Goal: Find specific page/section: Find specific page/section

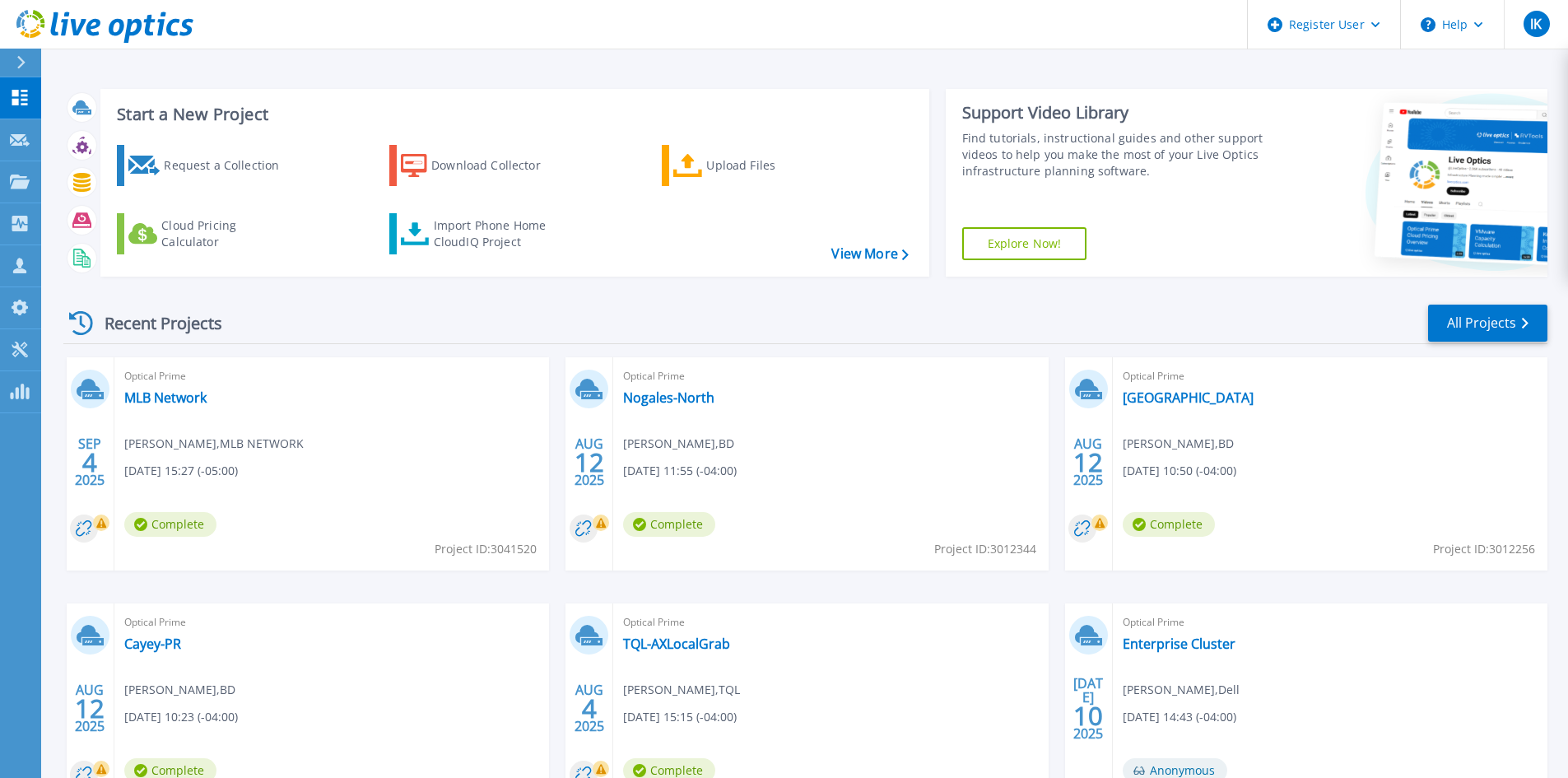
click at [22, 61] on icon at bounding box center [21, 62] width 8 height 13
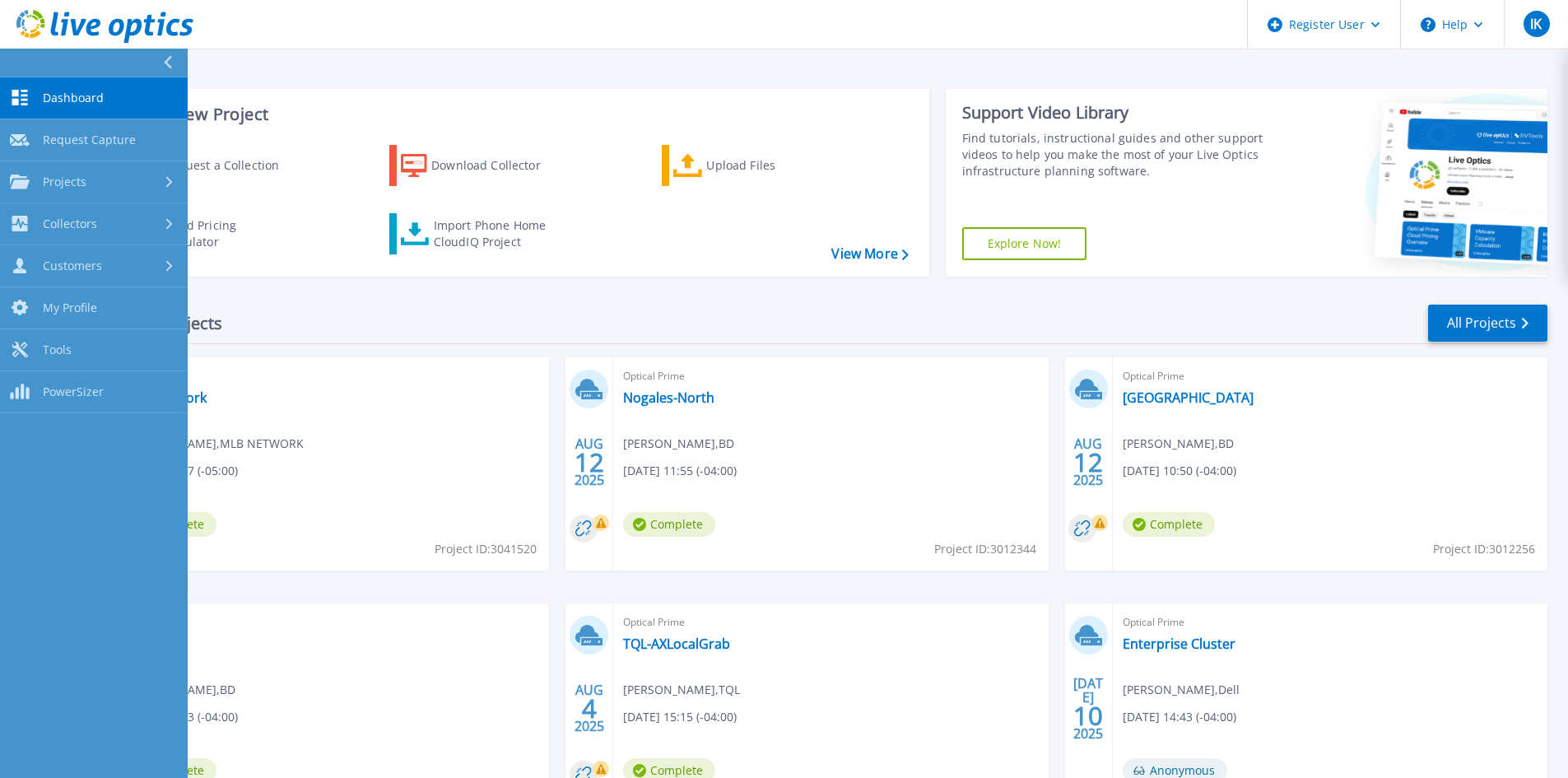
click at [22, 61] on button at bounding box center [94, 62] width 188 height 29
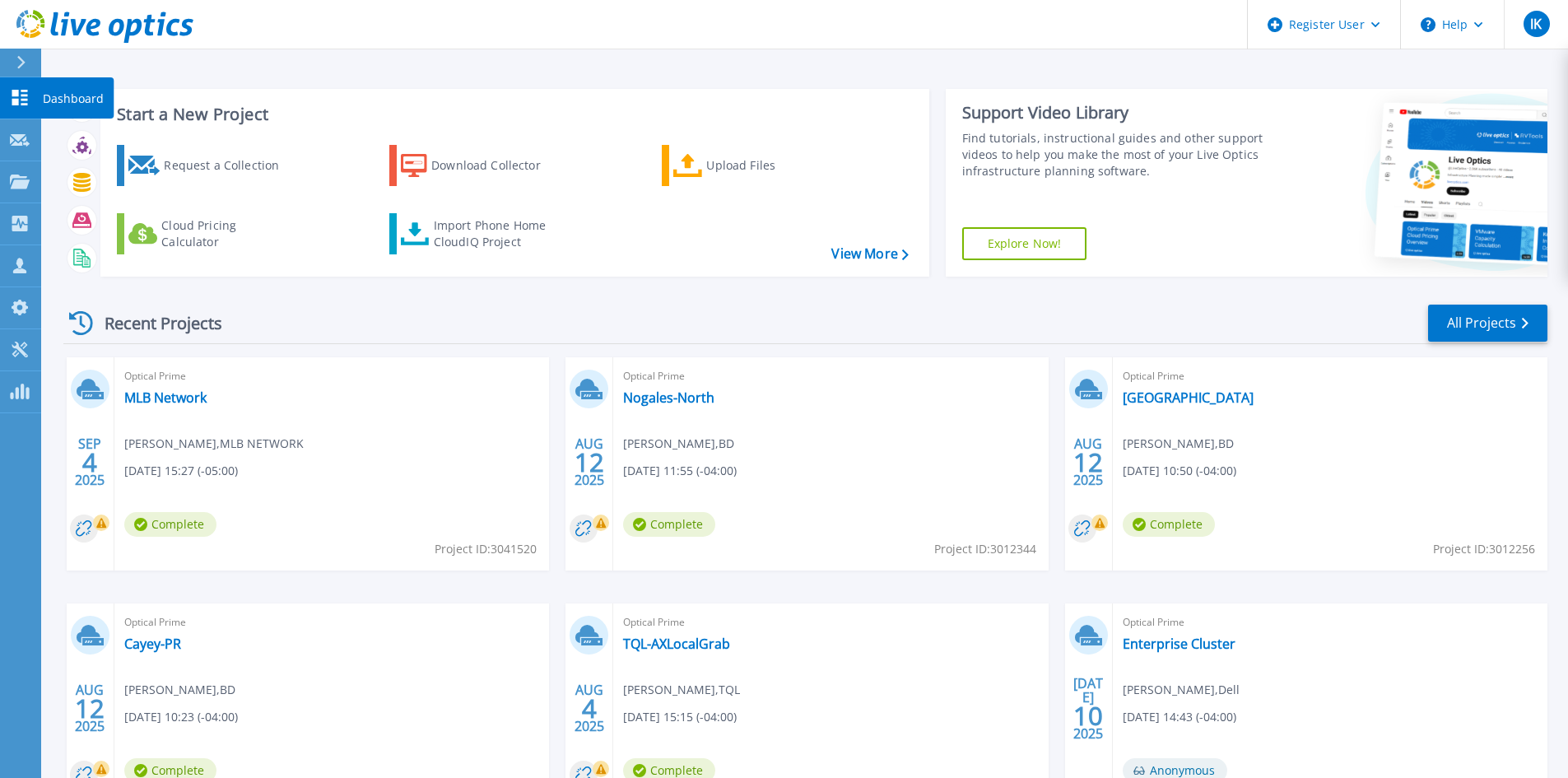
click at [22, 101] on icon at bounding box center [20, 98] width 20 height 16
click at [27, 146] on div at bounding box center [20, 138] width 20 height 15
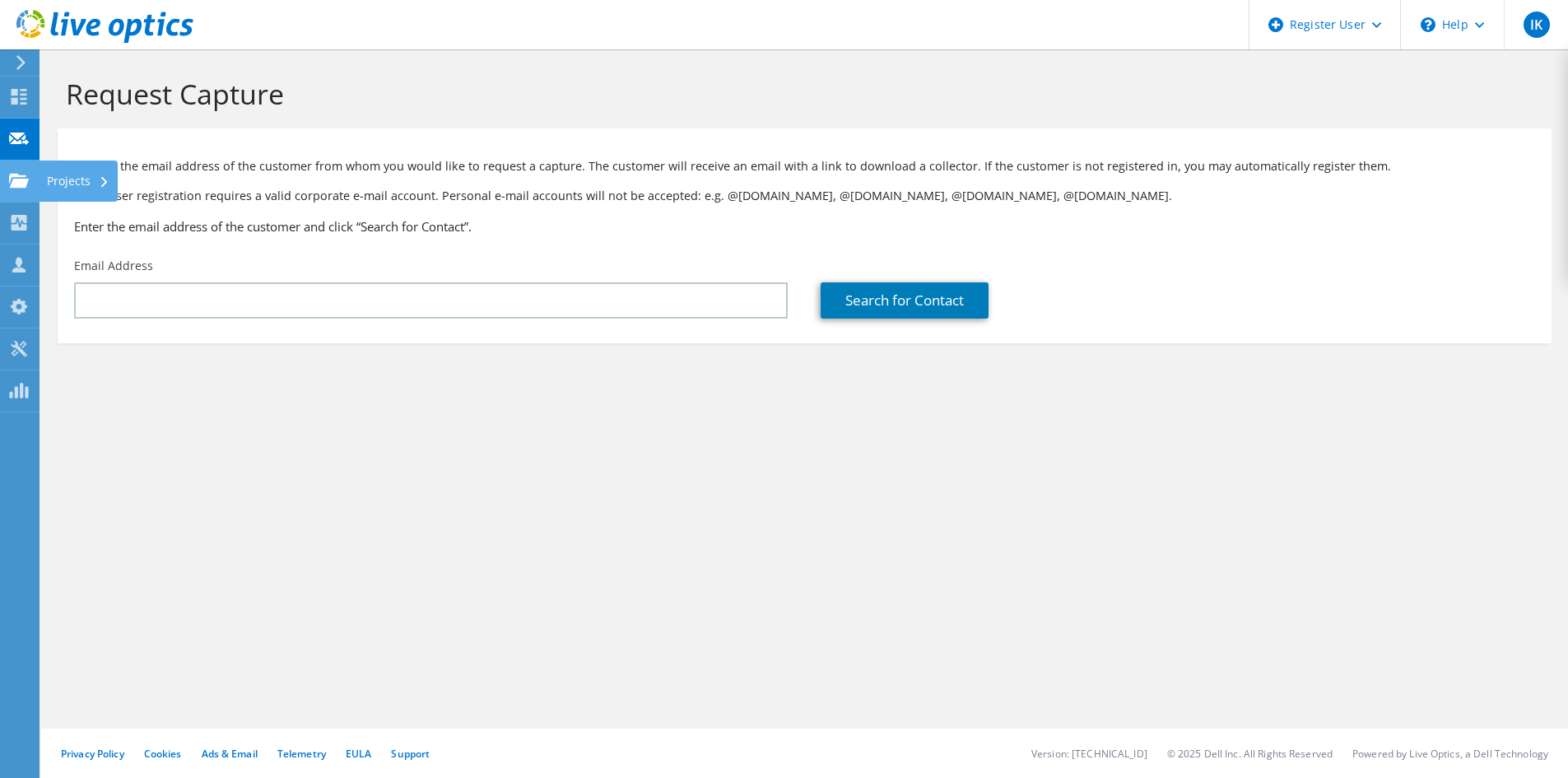
click at [17, 175] on use at bounding box center [19, 180] width 20 height 14
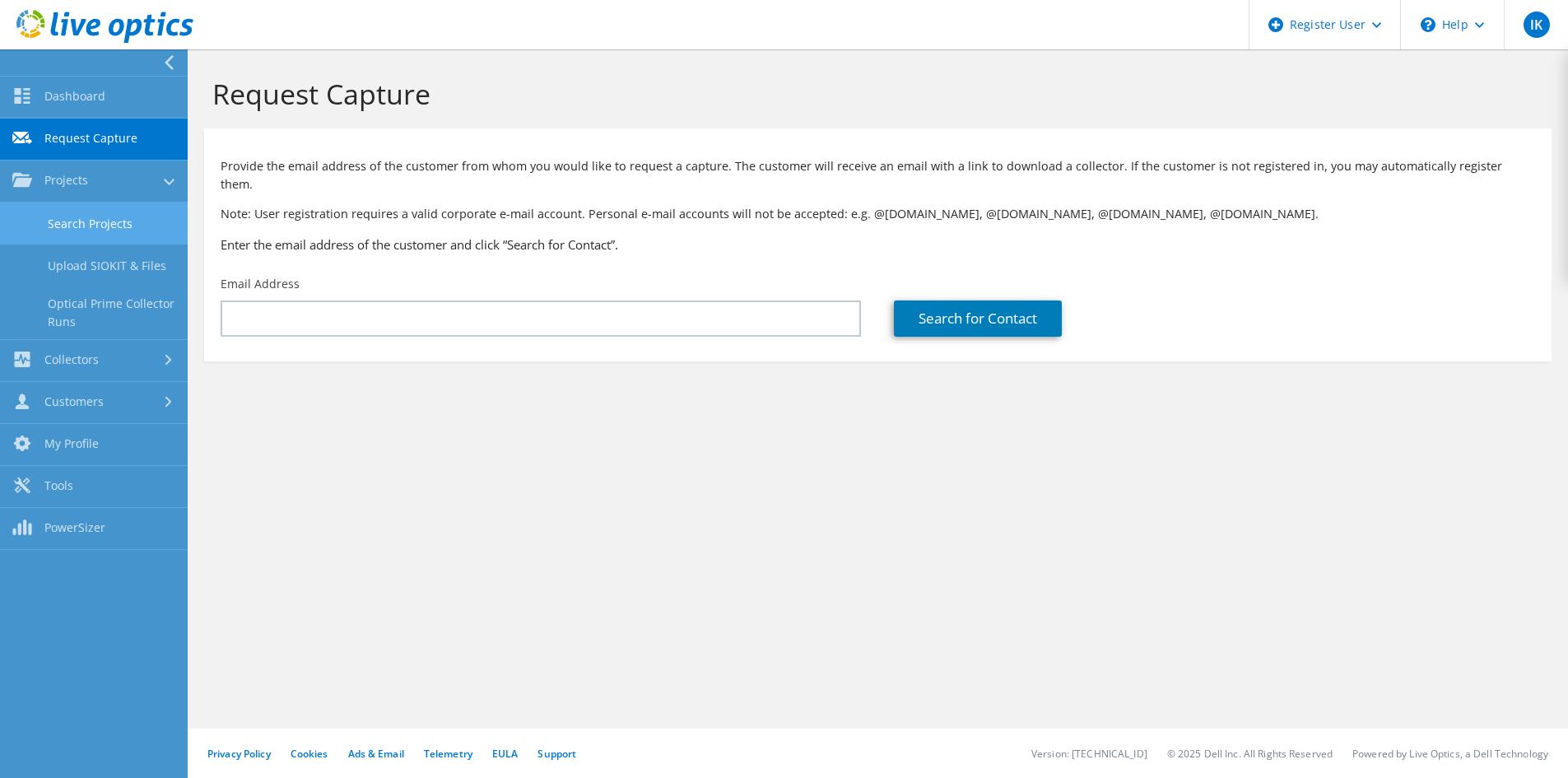
click at [94, 215] on link "Search Projects" at bounding box center [94, 223] width 188 height 42
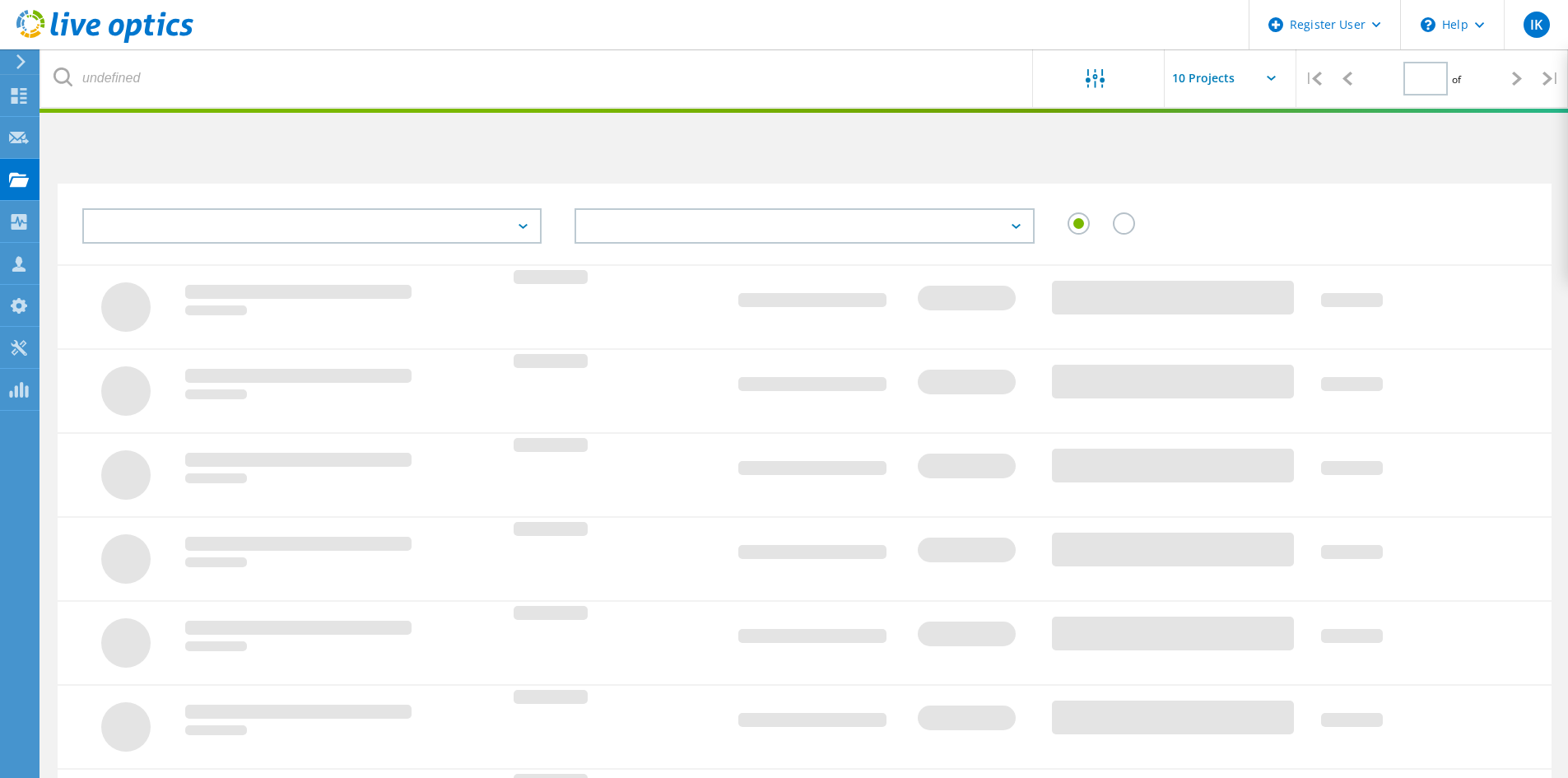
type input "1"
